Goal: Navigation & Orientation: Find specific page/section

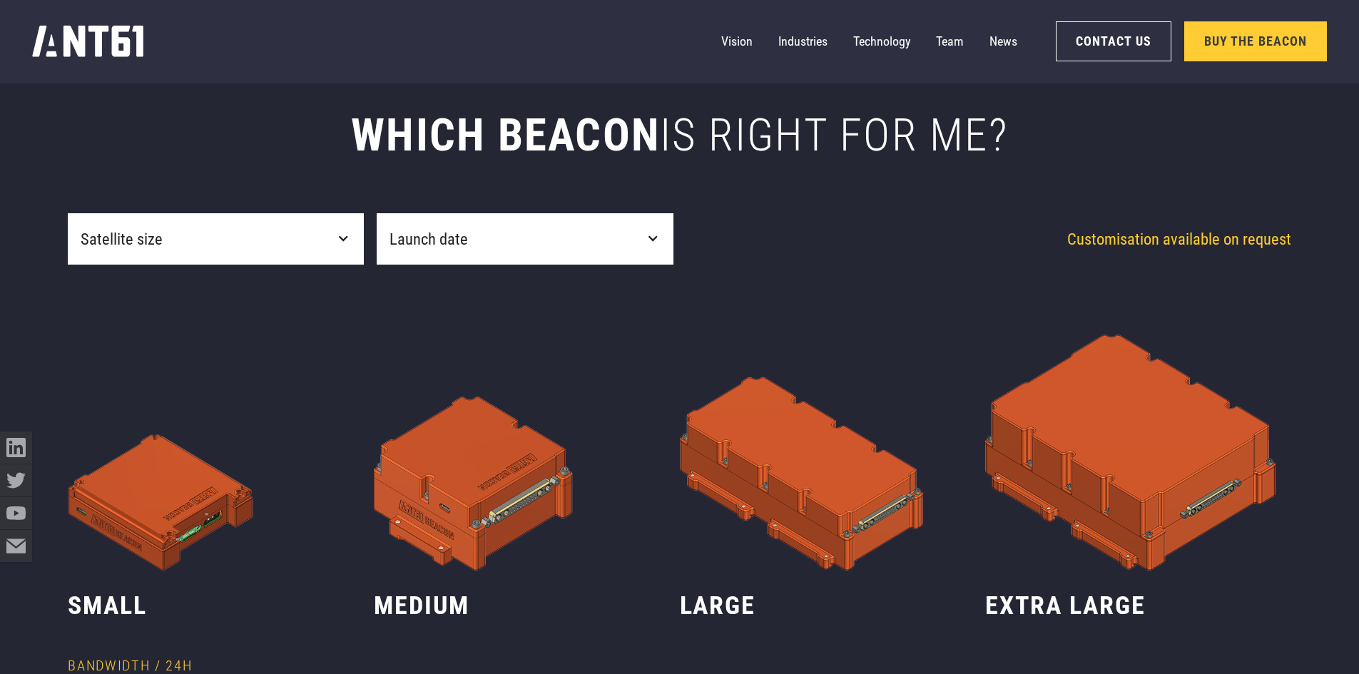
scroll to position [714, 0]
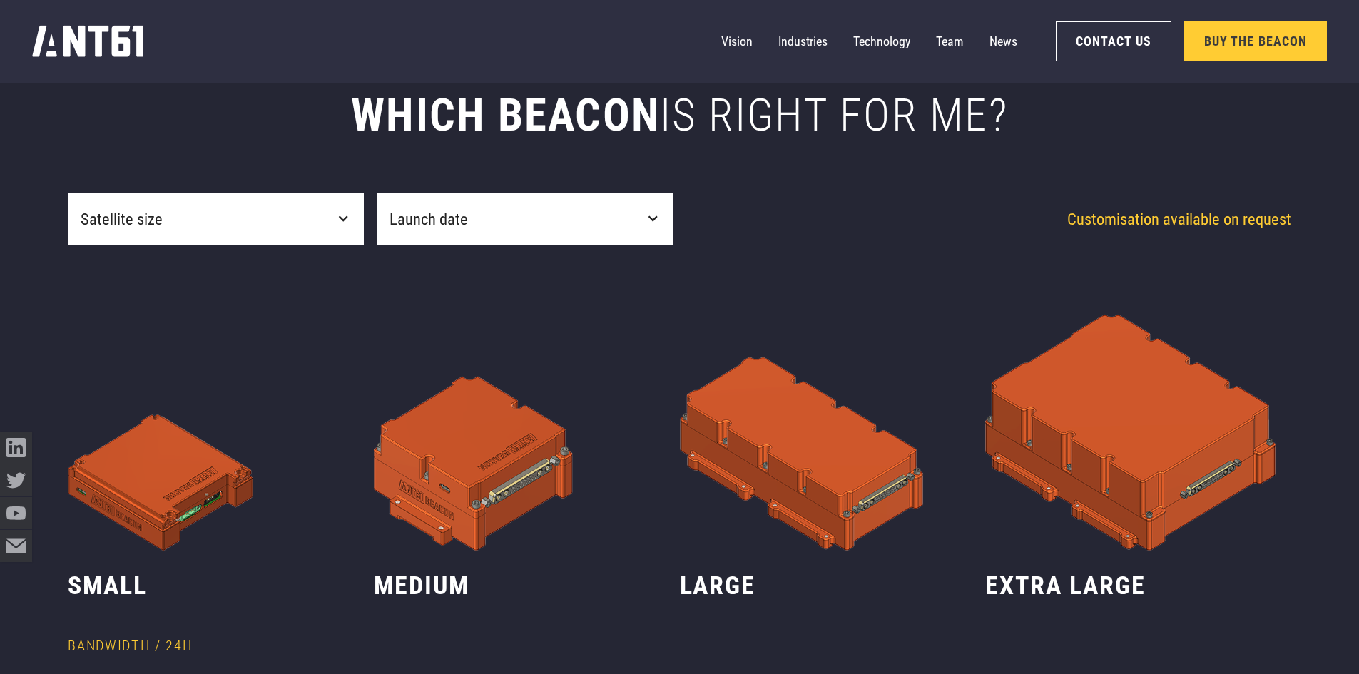
click at [487, 480] on img at bounding box center [527, 398] width 306 height 306
click at [410, 584] on h3 "medium" at bounding box center [527, 586] width 306 height 32
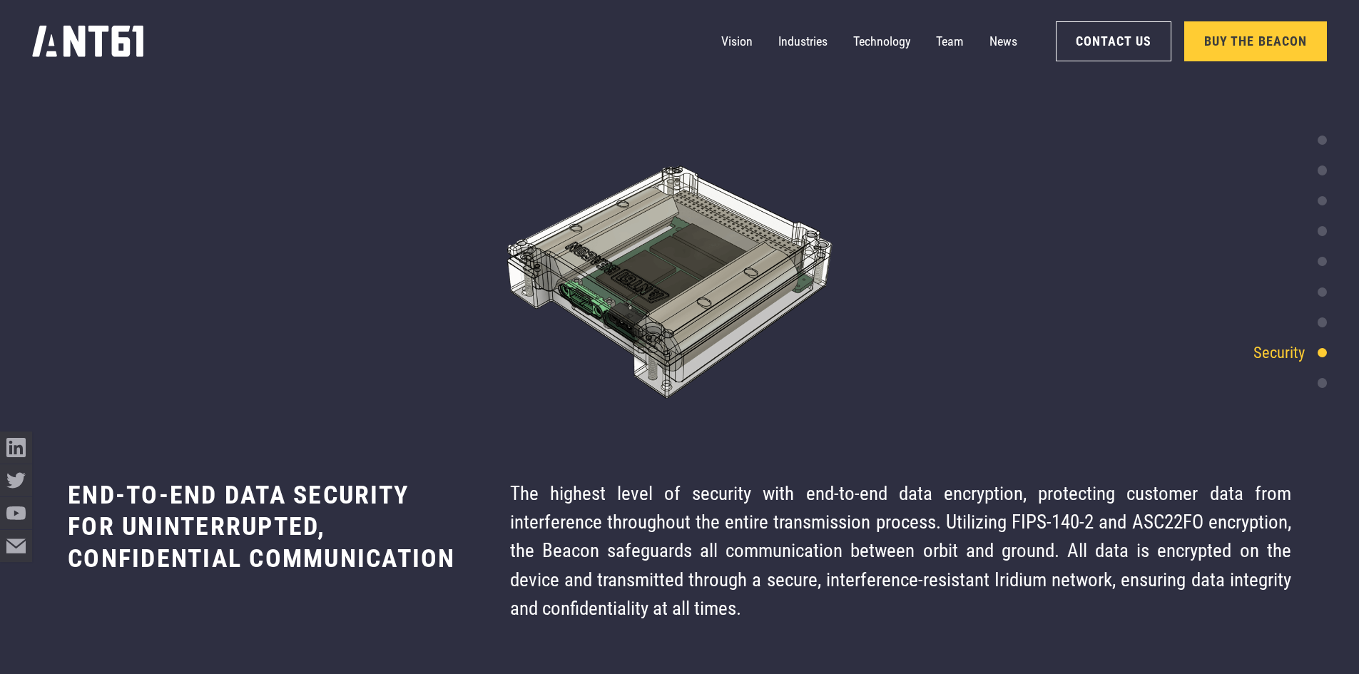
scroll to position [6470, 0]
click at [786, 31] on link "Industries" at bounding box center [802, 42] width 49 height 32
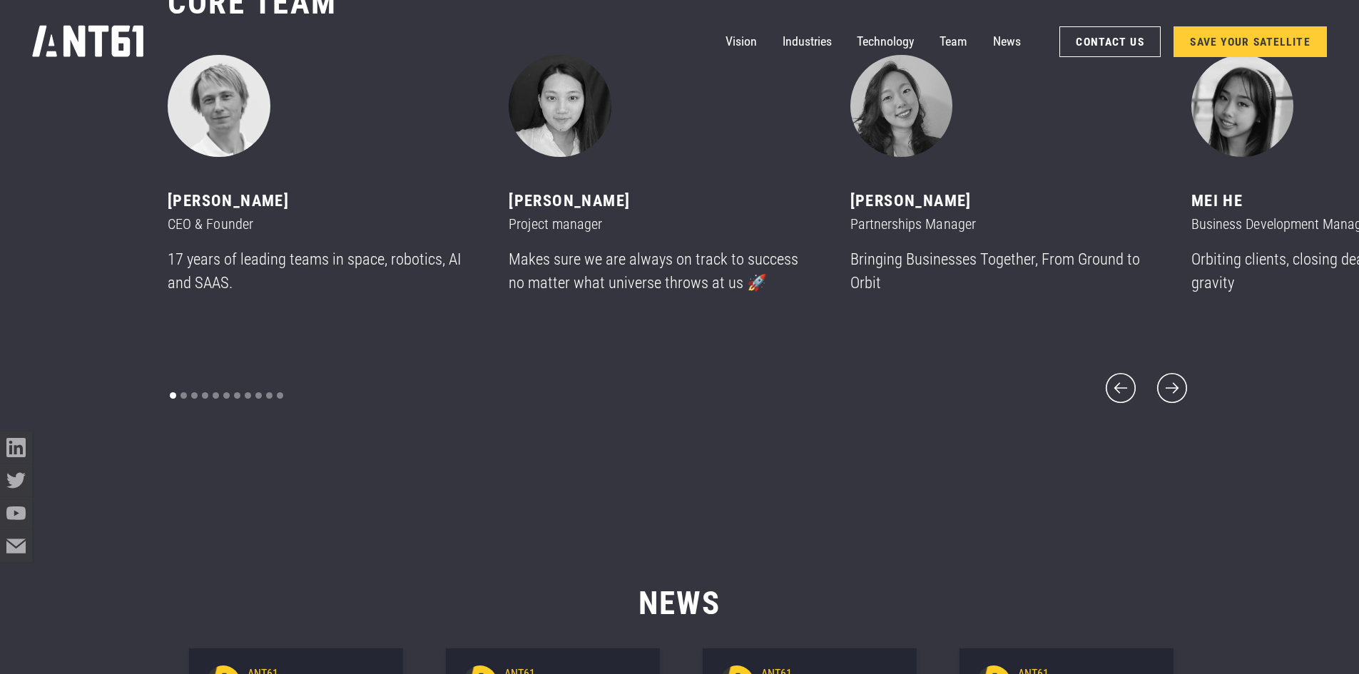
scroll to position [8169, 0]
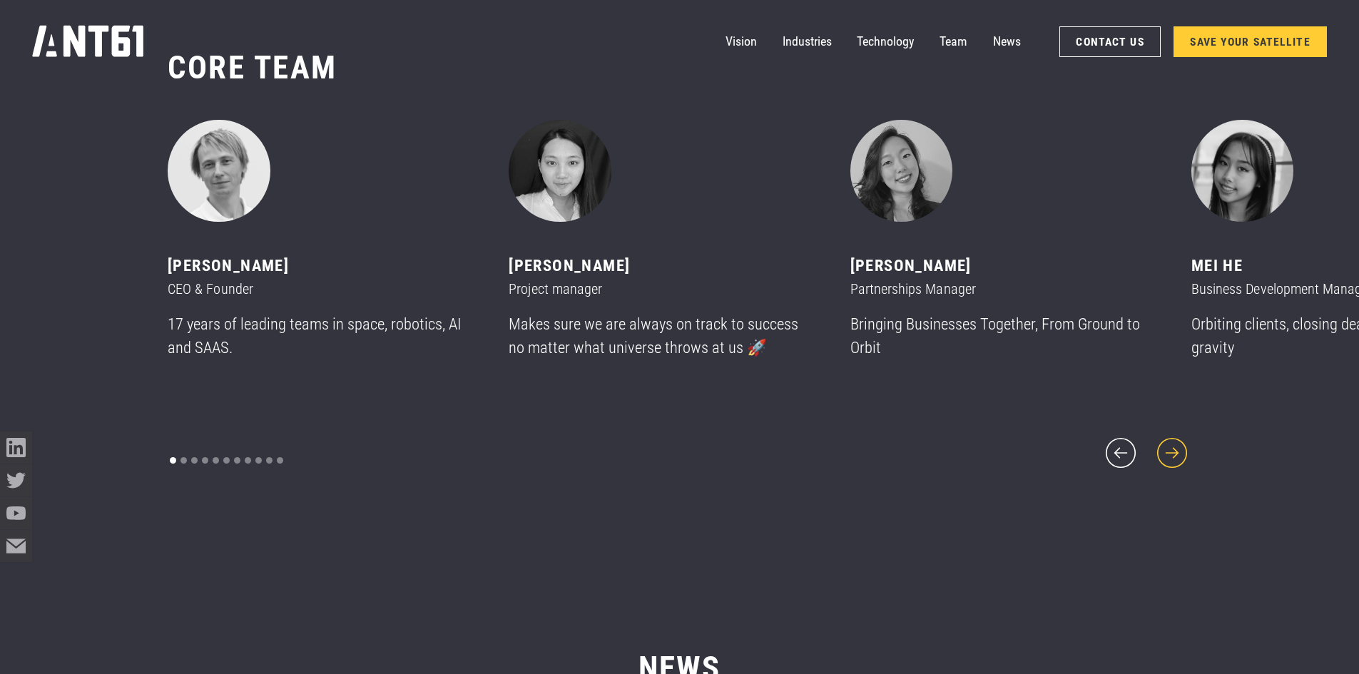
click at [1174, 440] on icon "next slide" at bounding box center [1172, 453] width 39 height 39
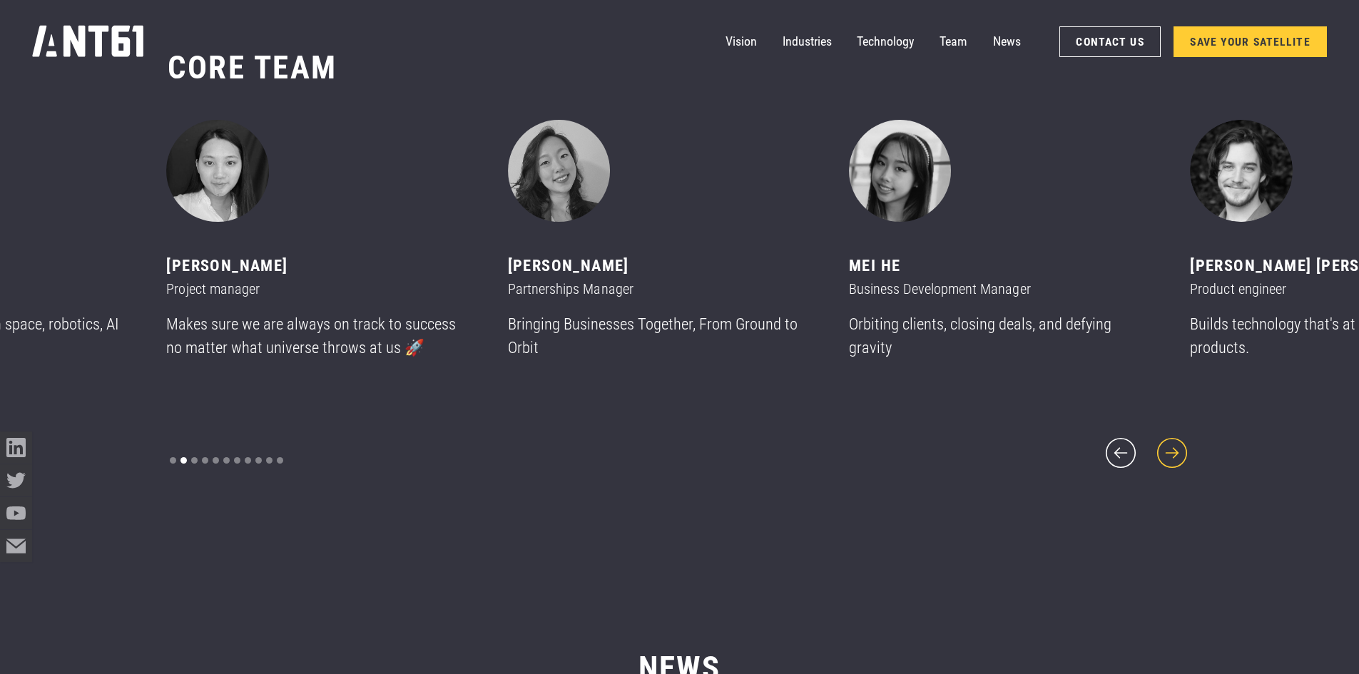
click at [1174, 440] on icon "next slide" at bounding box center [1172, 453] width 39 height 39
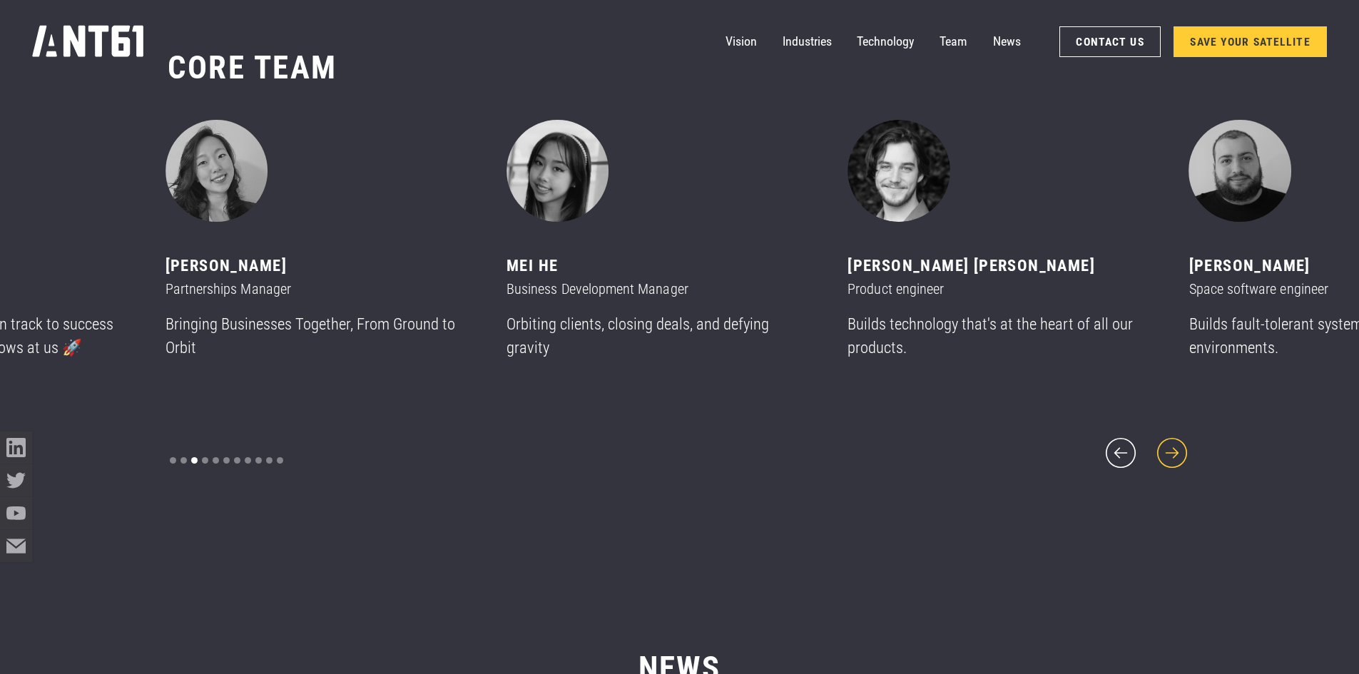
click at [1174, 440] on icon "next slide" at bounding box center [1172, 453] width 39 height 39
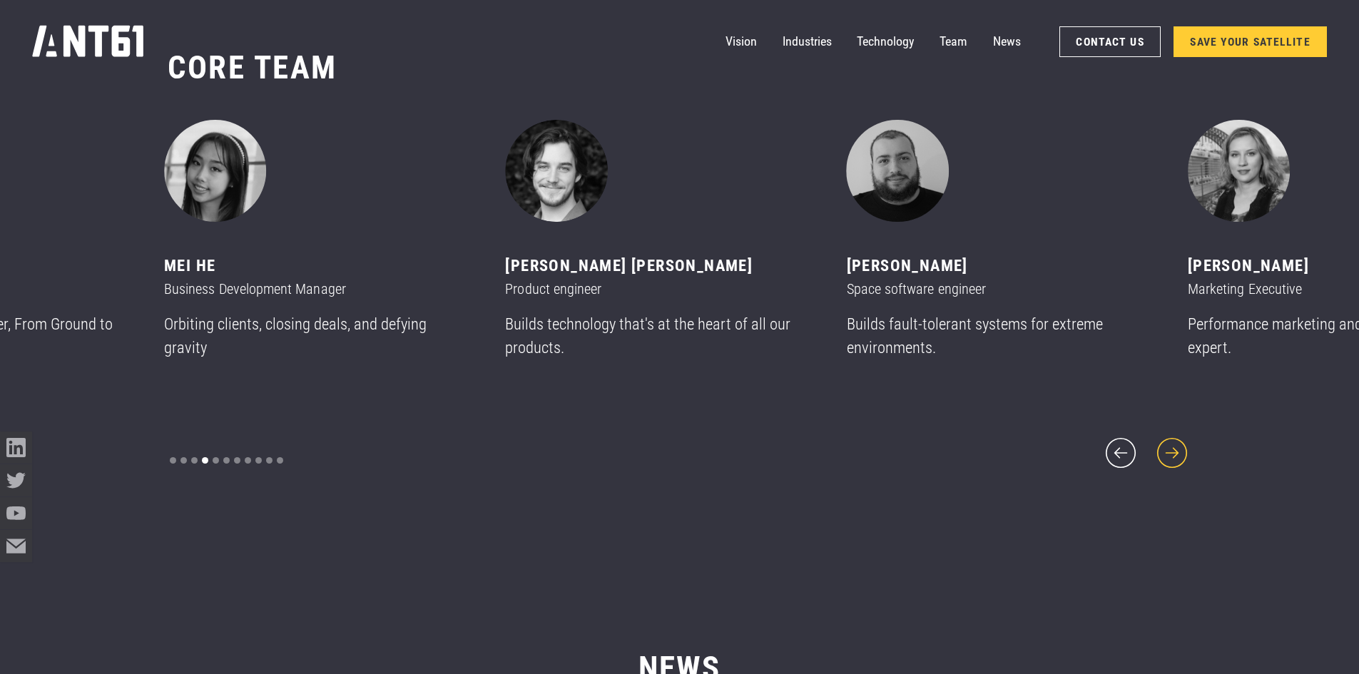
click at [1174, 440] on icon "next slide" at bounding box center [1172, 453] width 39 height 39
